Goal: Find specific page/section: Find specific page/section

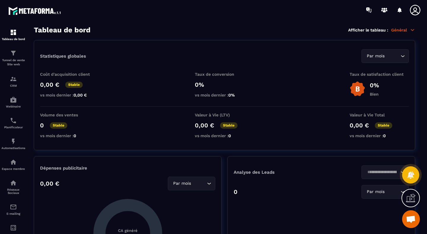
click at [415, 7] on icon at bounding box center [416, 10] width 12 height 12
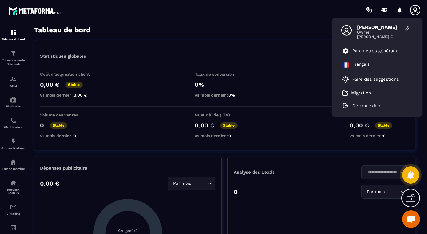
click at [240, 35] on section "Tableau de bord Afficher le tableau : Général Statistiques globales Par mois Lo…" at bounding box center [225, 130] width 394 height 208
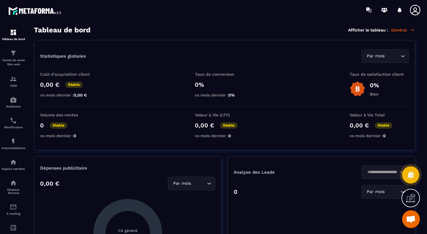
click at [407, 29] on p "Général" at bounding box center [404, 29] width 24 height 5
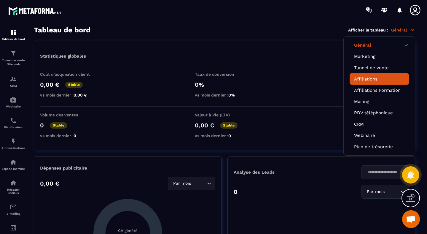
click at [370, 78] on link "Affiliations" at bounding box center [379, 78] width 50 height 5
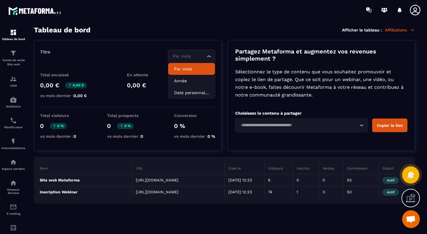
click at [201, 61] on div "Par mois Loading..." at bounding box center [191, 57] width 47 height 14
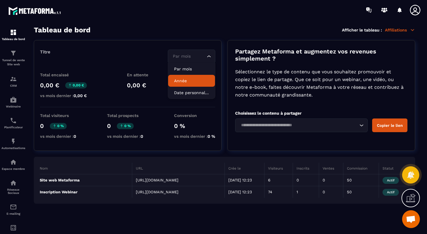
click at [200, 82] on p "Année" at bounding box center [191, 81] width 35 height 6
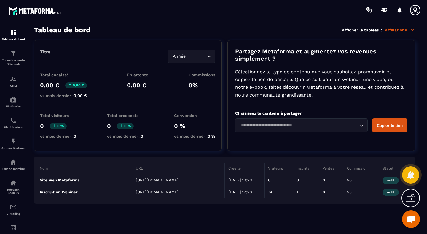
click at [204, 28] on div "Tableau de bord Afficher le tableau : Affiliations" at bounding box center [225, 30] width 382 height 8
click at [13, 123] on img at bounding box center [13, 120] width 7 height 7
